Goal: Task Accomplishment & Management: Manage account settings

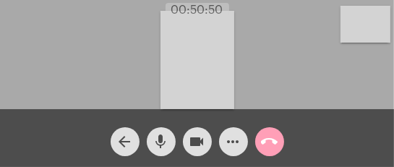
click at [273, 137] on mat-icon "call_end" at bounding box center [269, 141] width 17 height 17
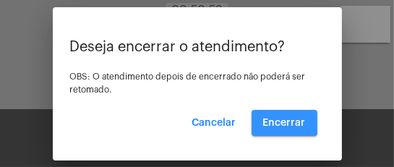
click at [278, 118] on span "Encerrar" at bounding box center [284, 123] width 43 height 10
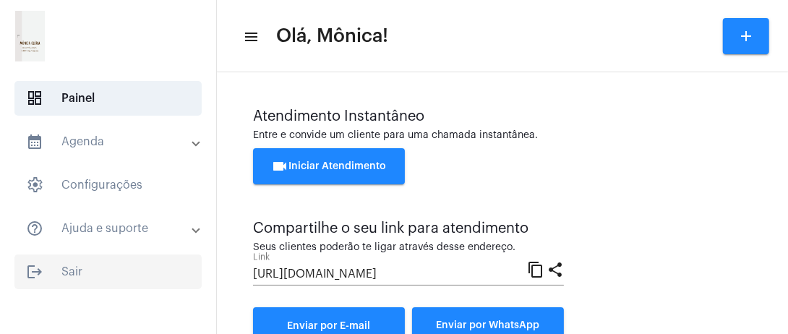
click at [88, 166] on span "logout Sair" at bounding box center [107, 272] width 187 height 35
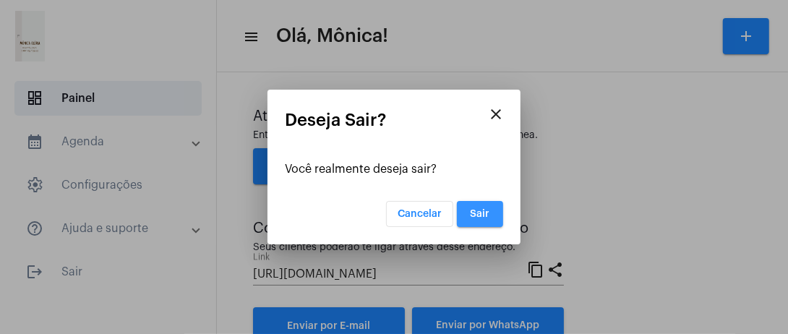
click at [393, 166] on button "Sair" at bounding box center [480, 214] width 46 height 26
